Goal: Task Accomplishment & Management: Use online tool/utility

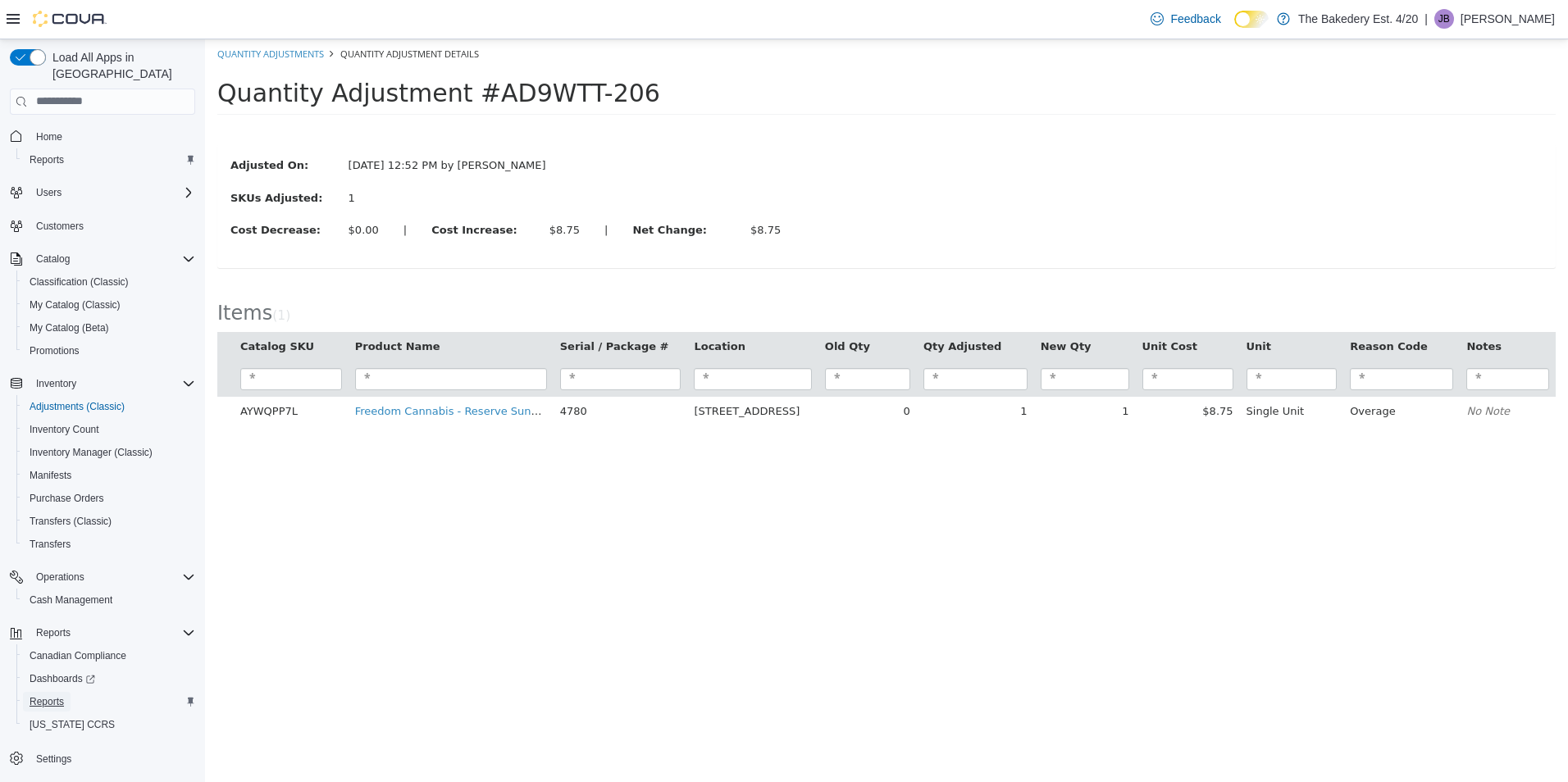
click at [59, 696] on span "Reports" at bounding box center [46, 702] width 34 height 13
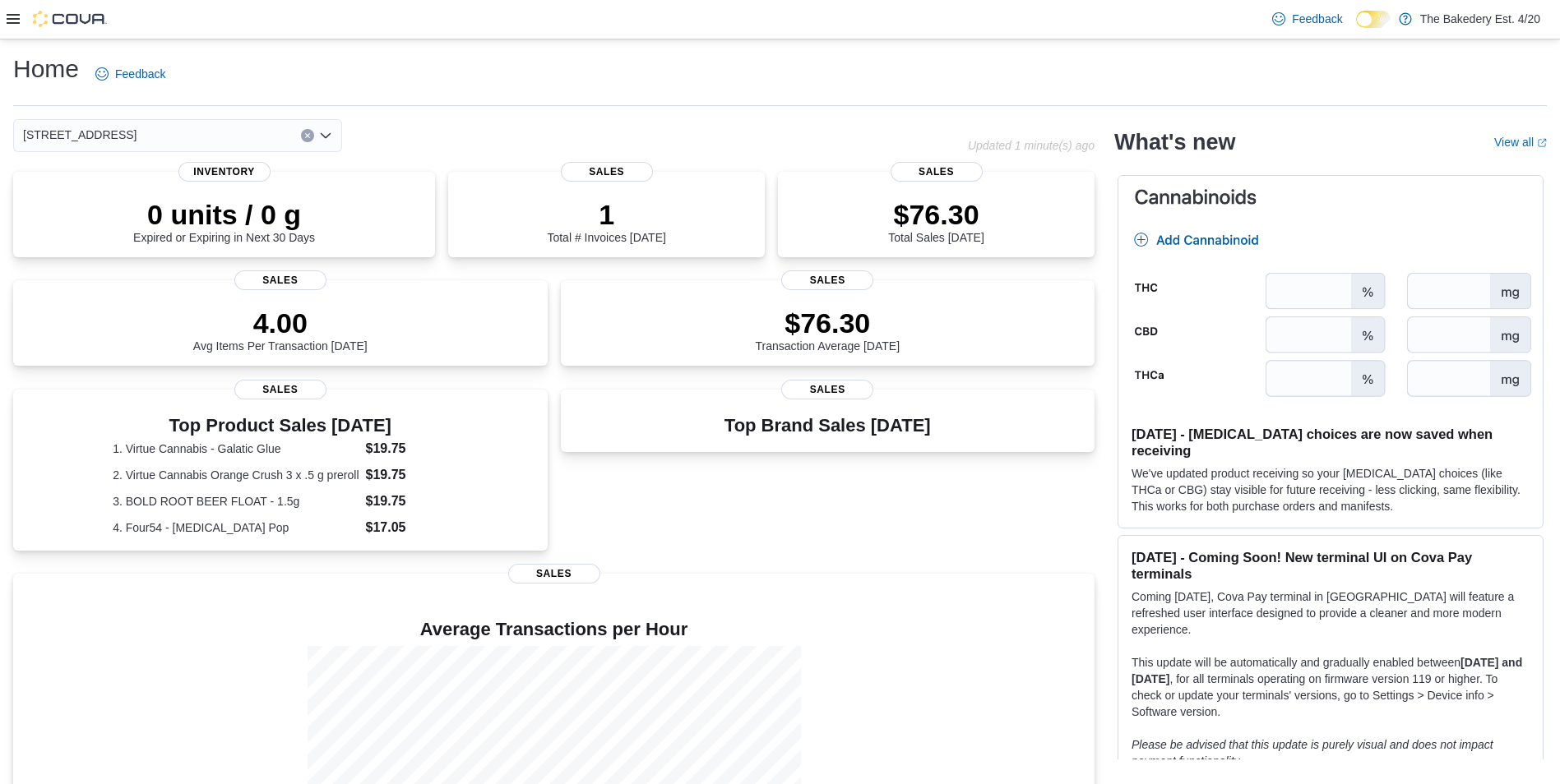
click at [23, 21] on div at bounding box center [57, 19] width 100 height 17
click at [13, 14] on icon at bounding box center [13, 19] width 13 height 13
click at [12, 20] on icon at bounding box center [13, 19] width 13 height 10
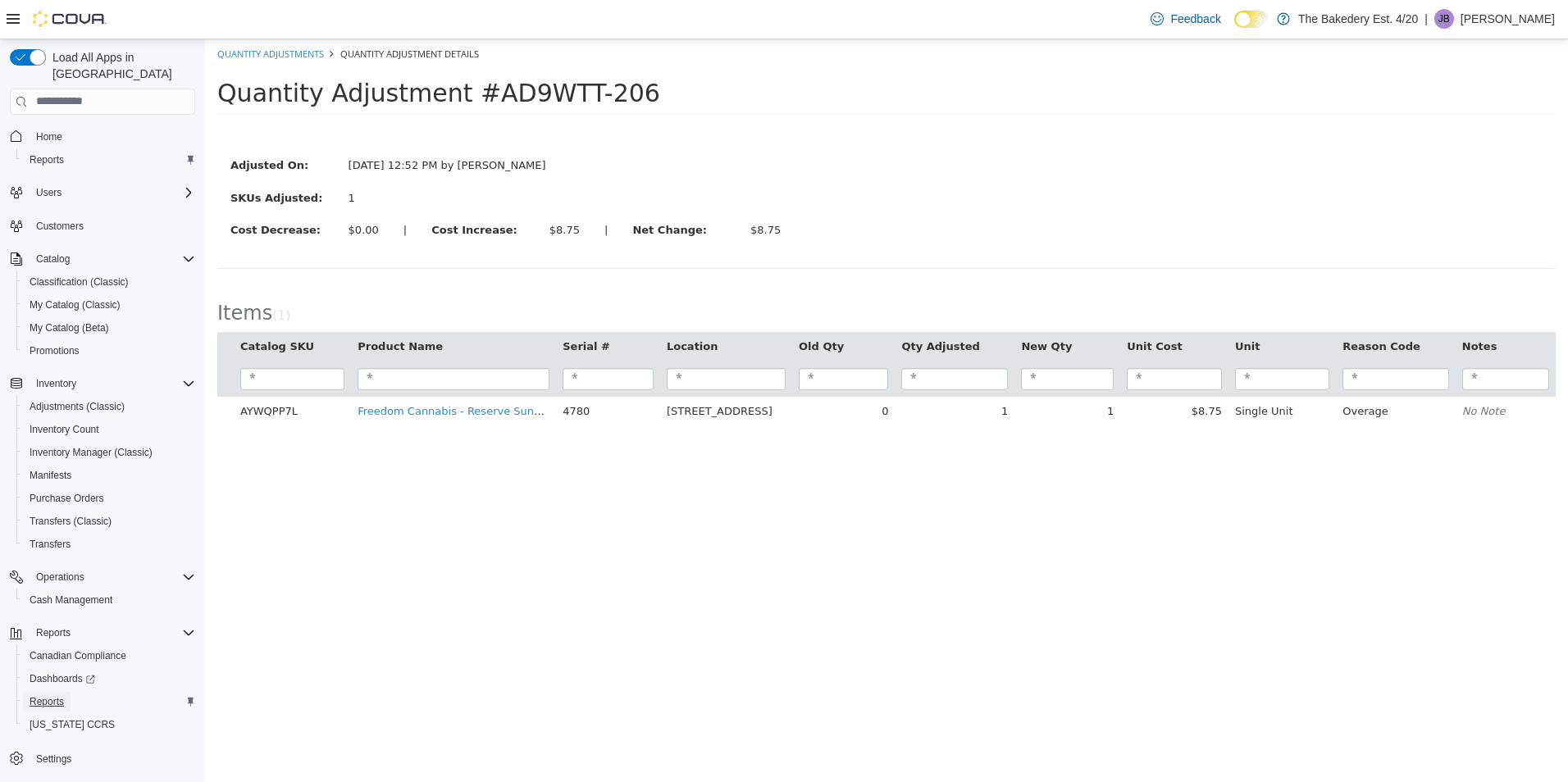
click at [53, 696] on span "Reports" at bounding box center [46, 702] width 34 height 13
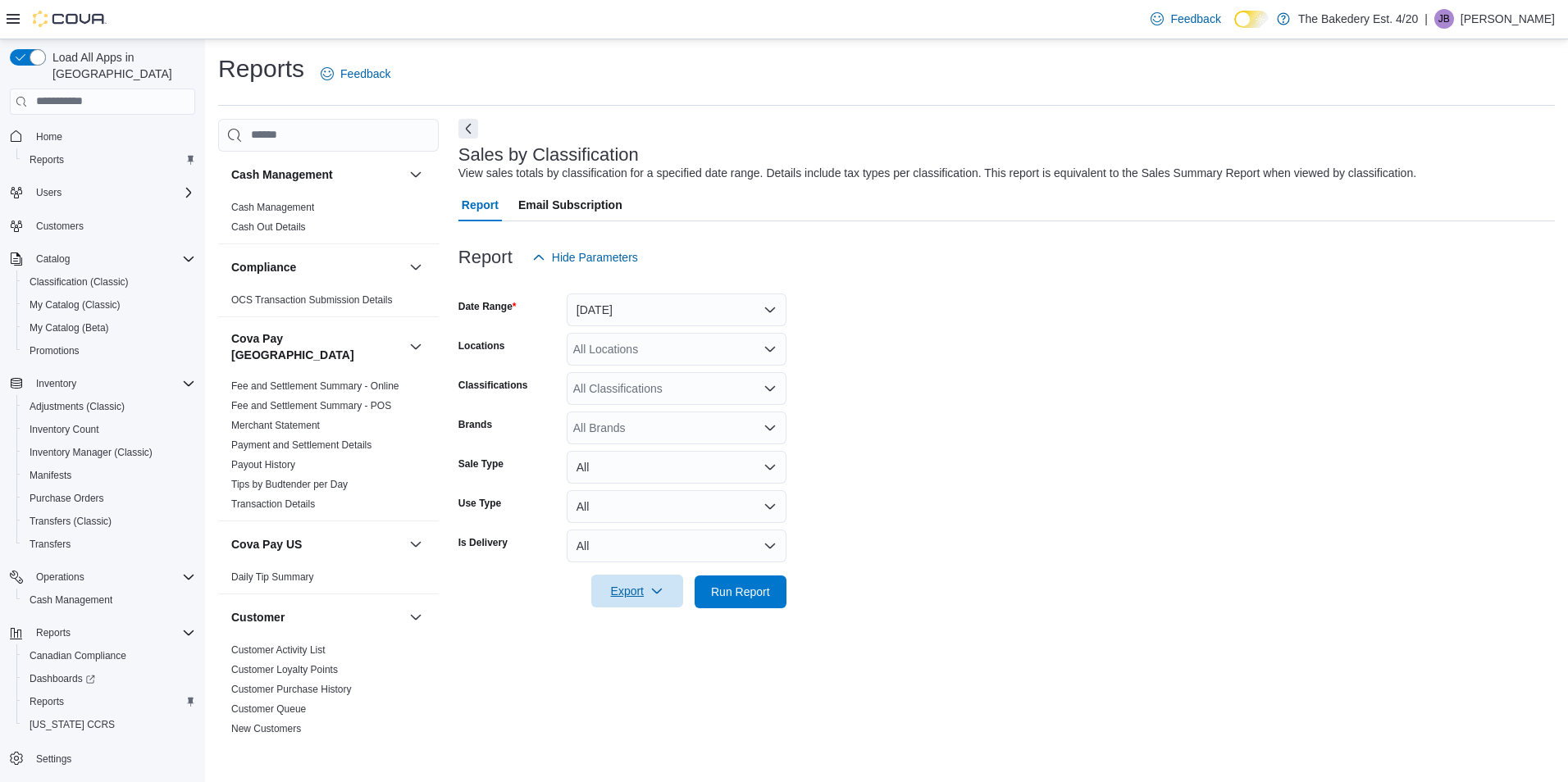
click at [636, 589] on span "Export" at bounding box center [637, 591] width 72 height 33
click at [661, 627] on span "Export to Excel" at bounding box center [639, 624] width 73 height 13
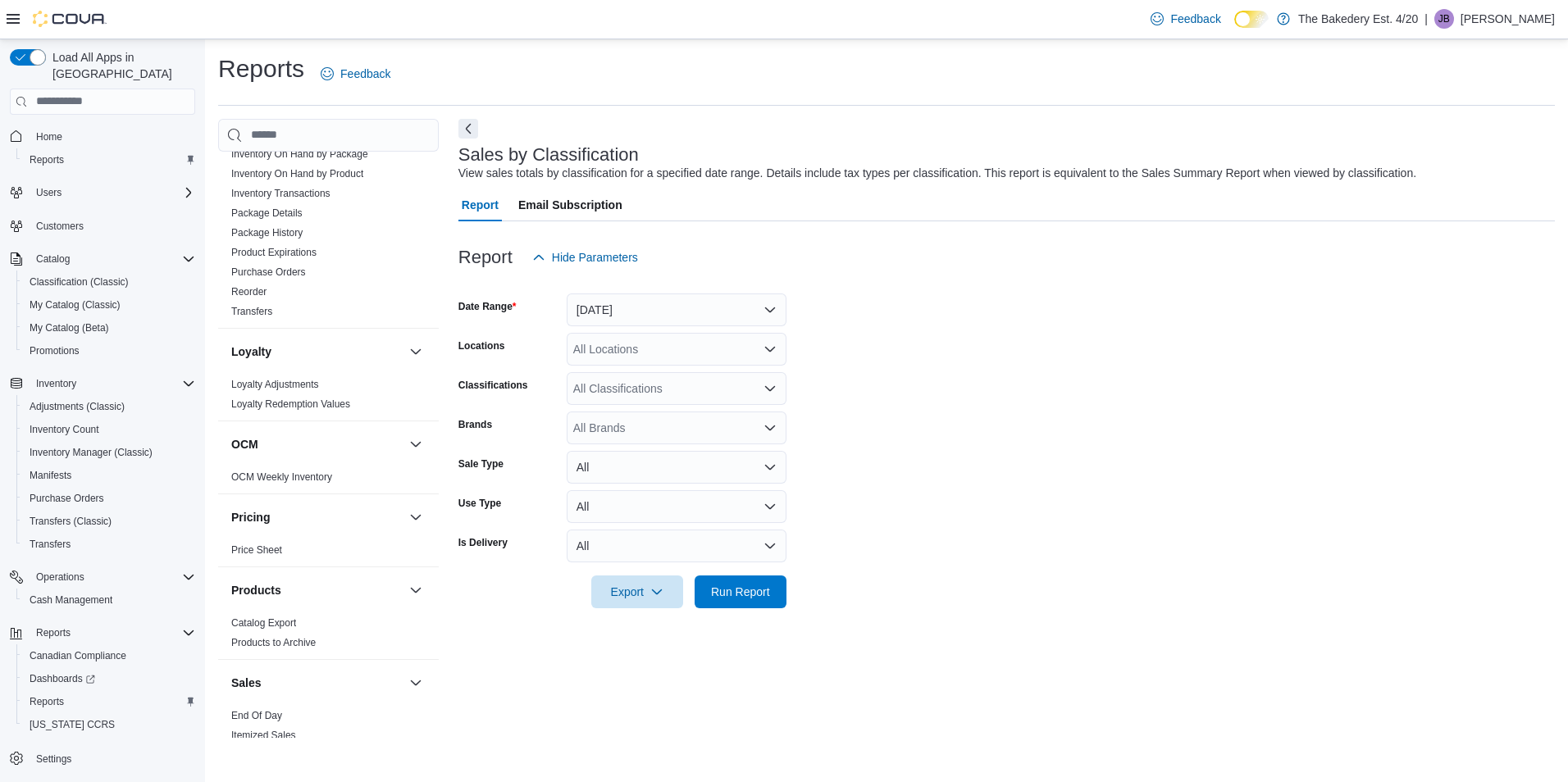
scroll to position [1148, 0]
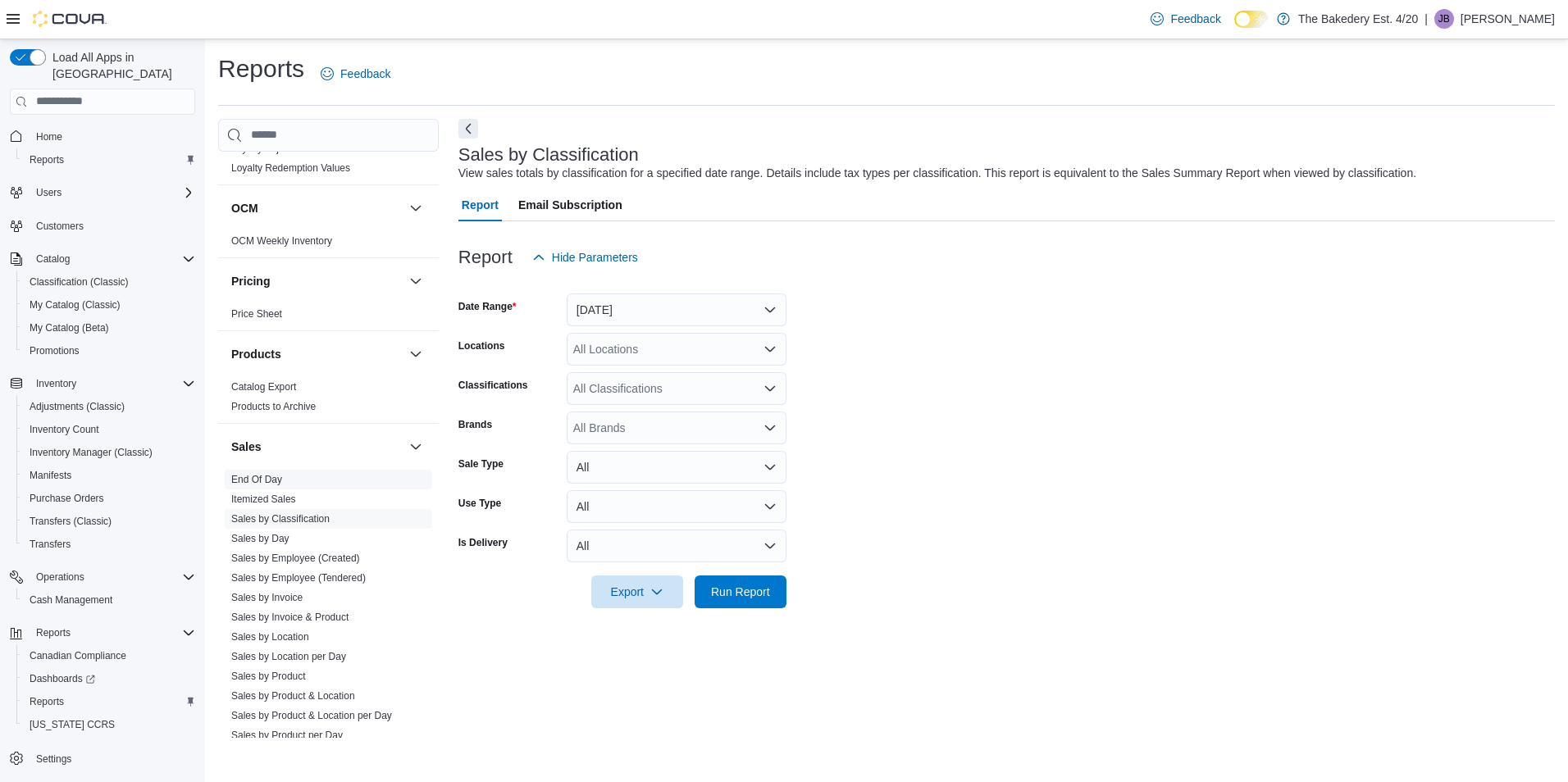
click at [272, 474] on link "End Of Day" at bounding box center [256, 480] width 51 height 12
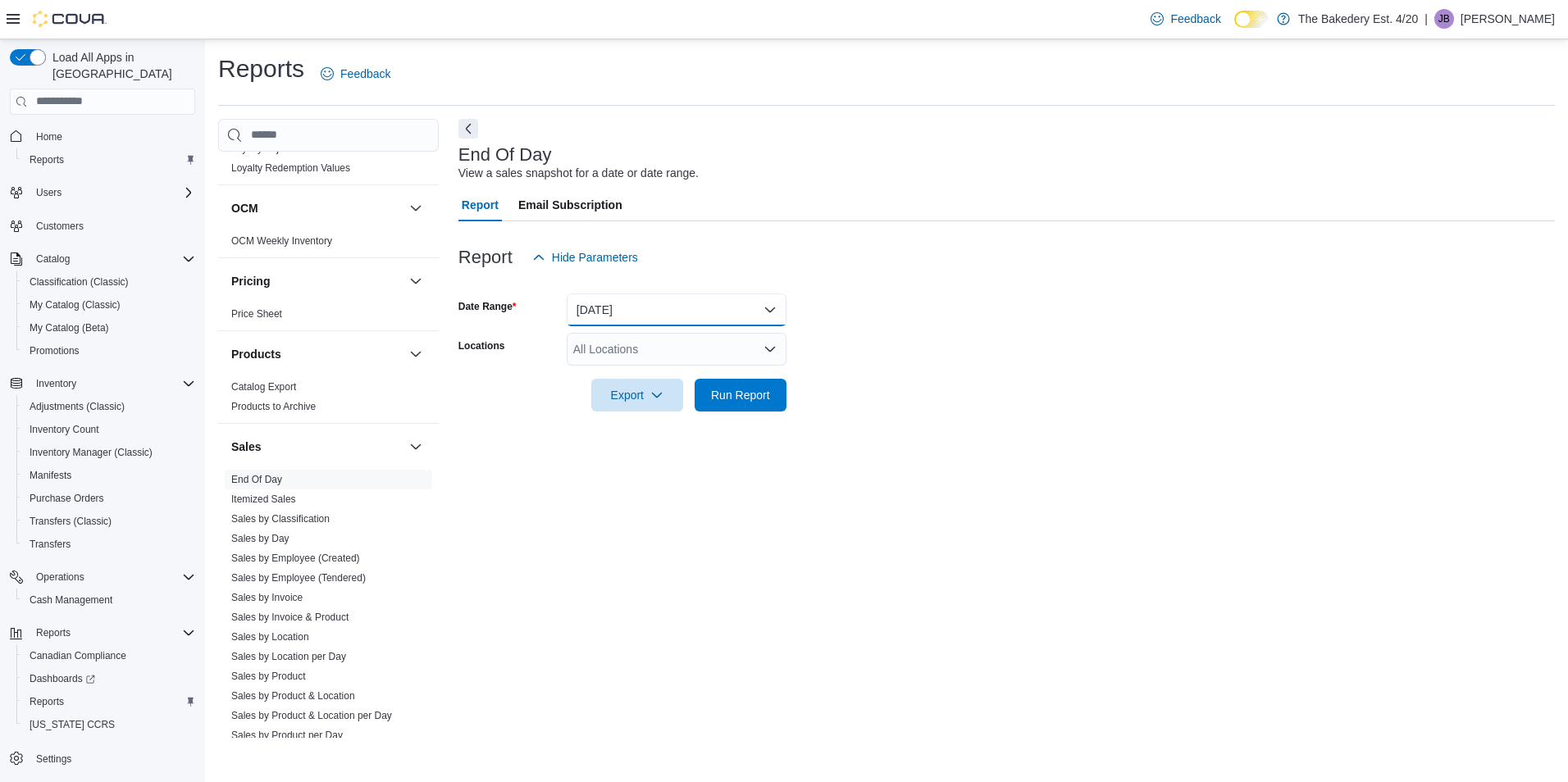
click at [679, 310] on button "Today" at bounding box center [676, 310] width 220 height 33
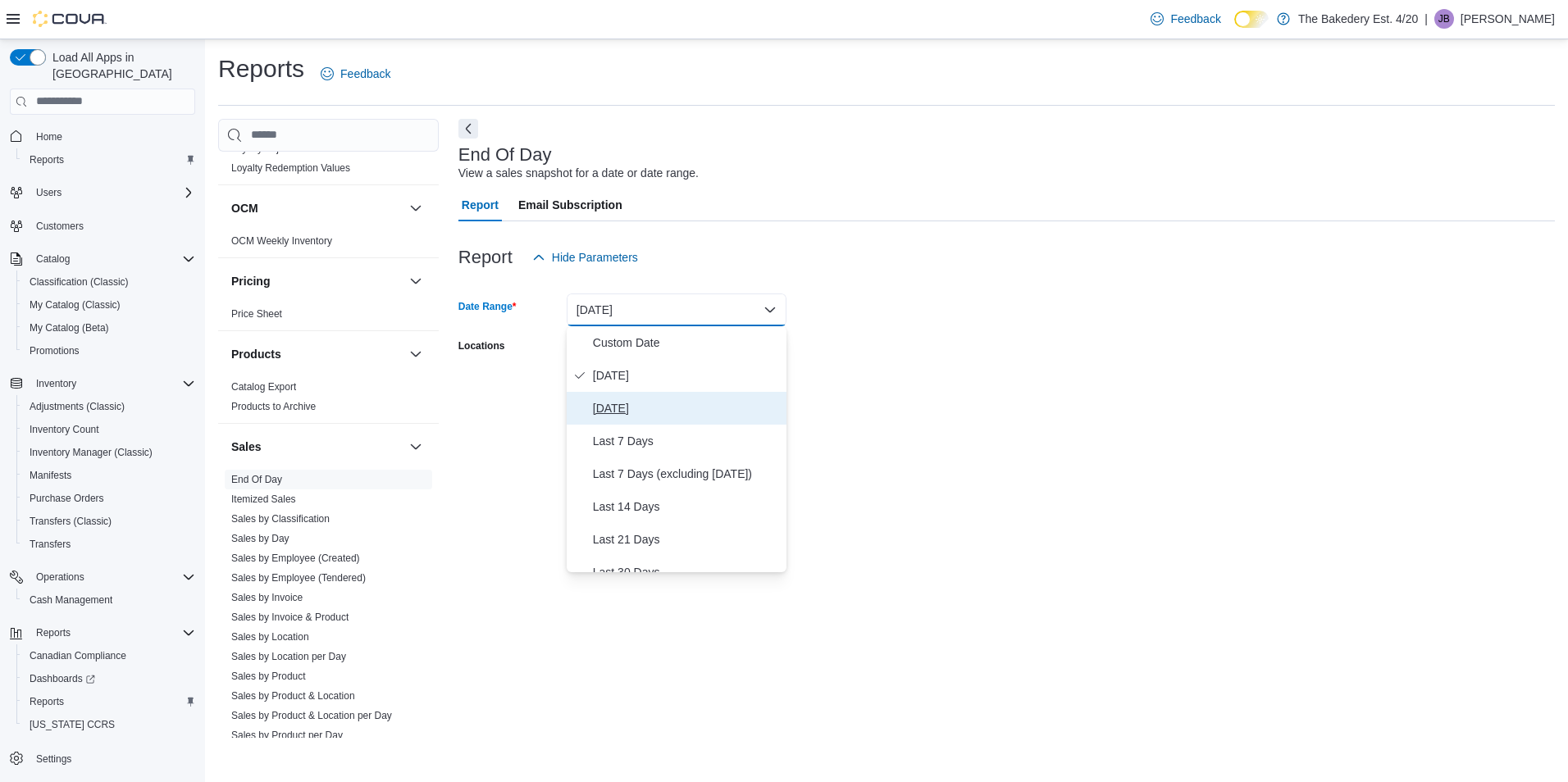
drag, startPoint x: 640, startPoint y: 402, endPoint x: 658, endPoint y: 431, distance: 34.1
click at [640, 403] on span "Yesterday" at bounding box center [686, 408] width 187 height 20
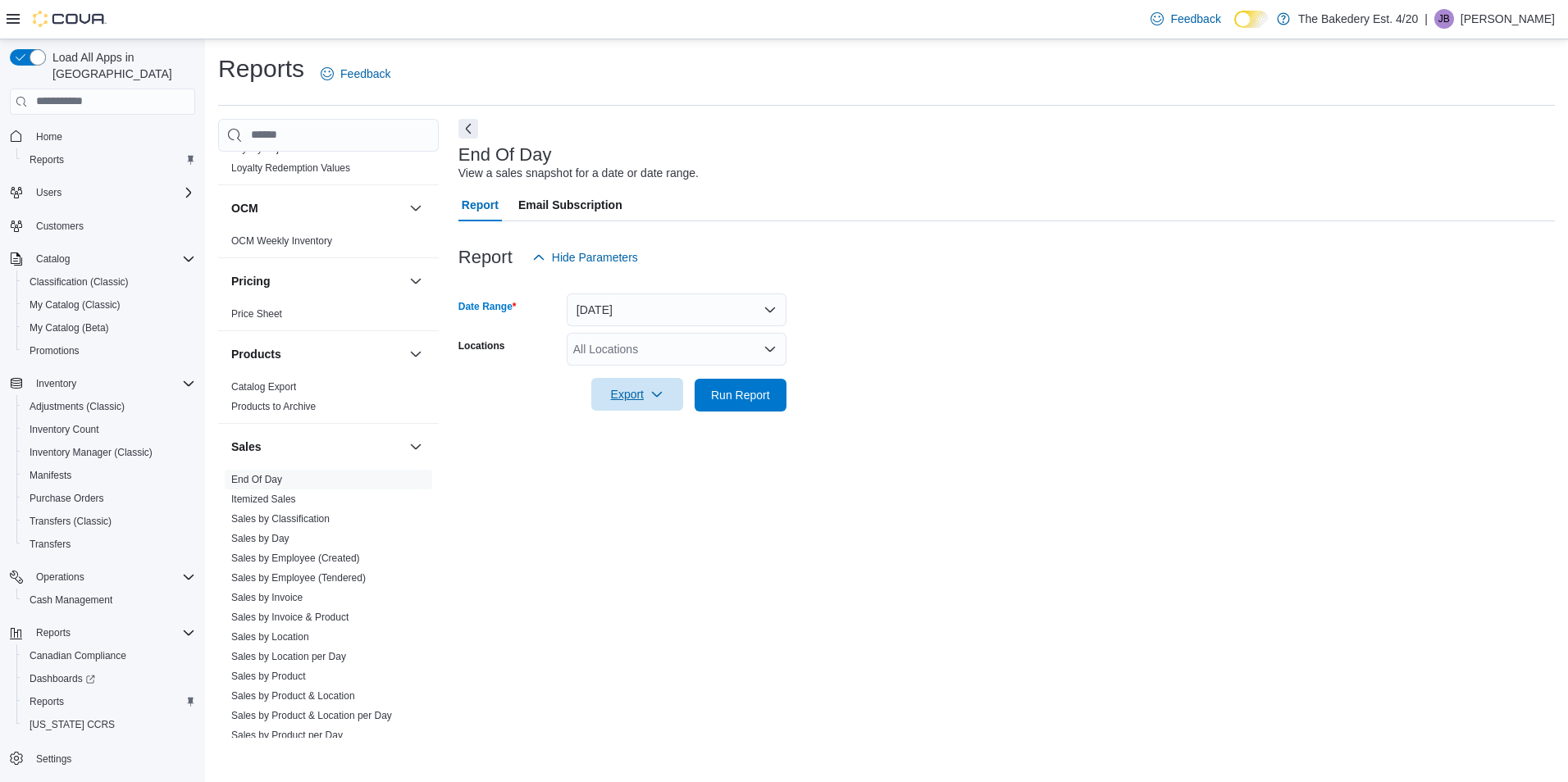
click at [648, 389] on span "Export" at bounding box center [637, 394] width 72 height 33
click at [659, 458] on span "Export to Pdf" at bounding box center [639, 460] width 73 height 13
